Goal: Information Seeking & Learning: Check status

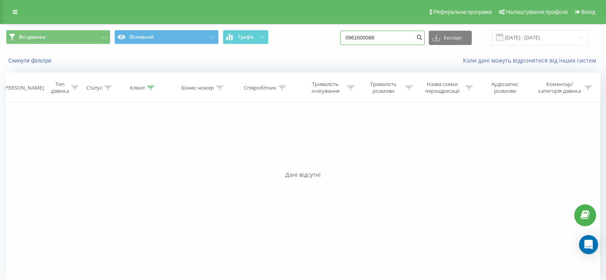
drag, startPoint x: 382, startPoint y: 38, endPoint x: 320, endPoint y: 35, distance: 62.2
click at [320, 35] on div "Всі дзвінки Основний Графік 0961600088 Експорт .csv .xls .xlsx 22.06.2025 - 22.…" at bounding box center [303, 38] width 594 height 16
paste input "631921314"
type input "0631921314"
click at [423, 35] on icon "submit" at bounding box center [419, 36] width 7 height 5
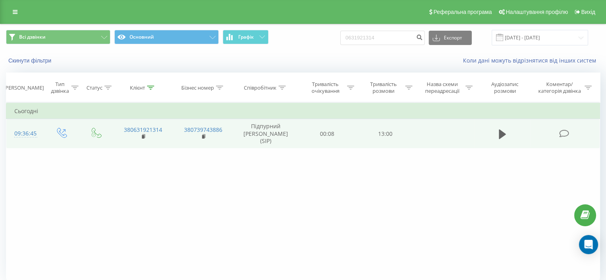
click at [569, 132] on icon at bounding box center [564, 134] width 10 height 8
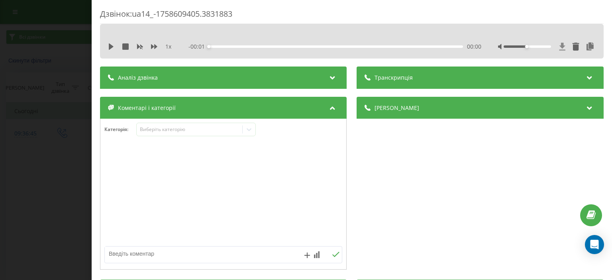
click at [560, 47] on icon at bounding box center [563, 47] width 6 height 8
